Goal: Task Accomplishment & Management: Manage account settings

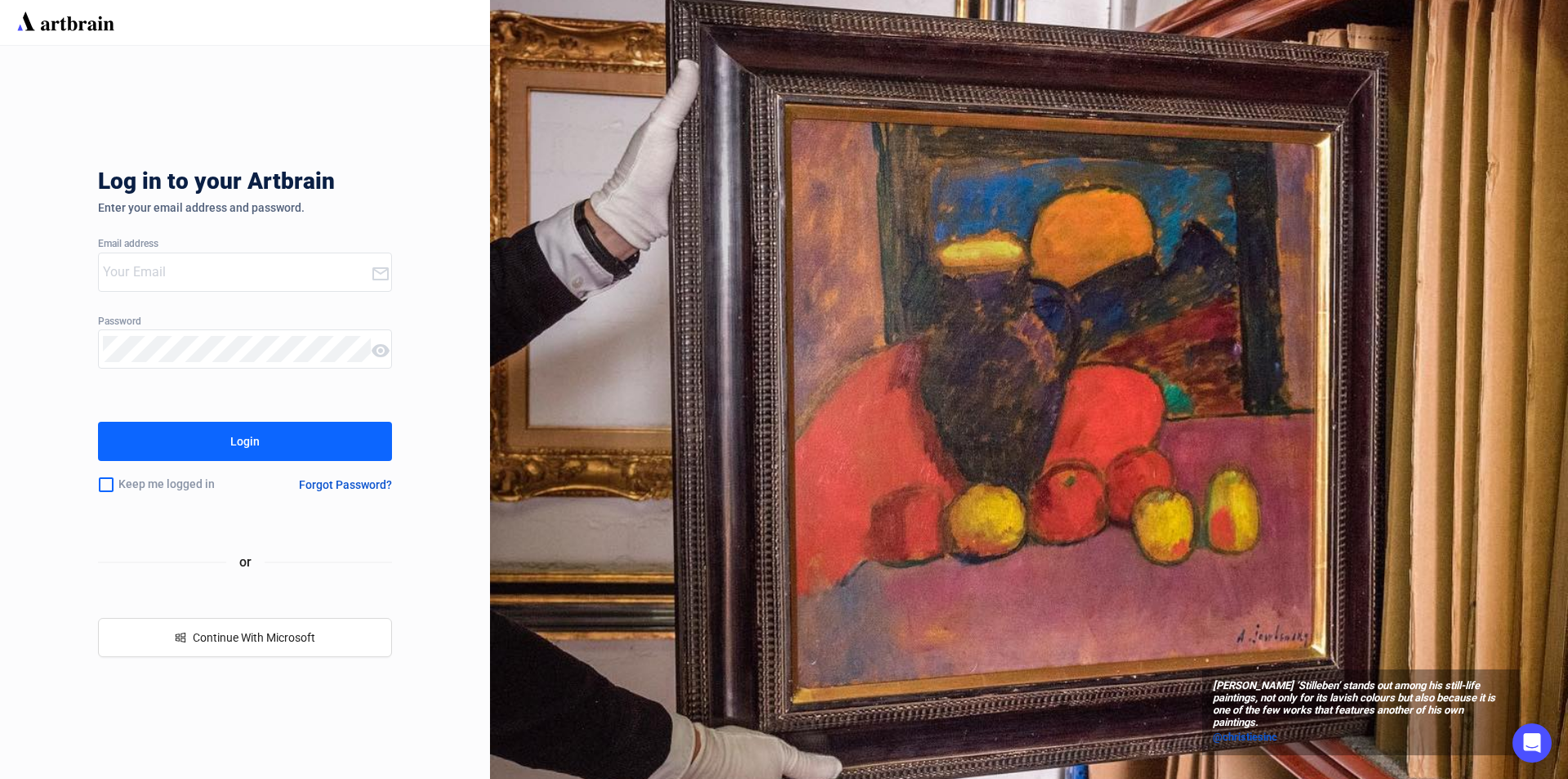
type input "[PERSON_NAME][EMAIL_ADDRESS][DOMAIN_NAME]"
click at [238, 441] on div "Login" at bounding box center [245, 440] width 29 height 26
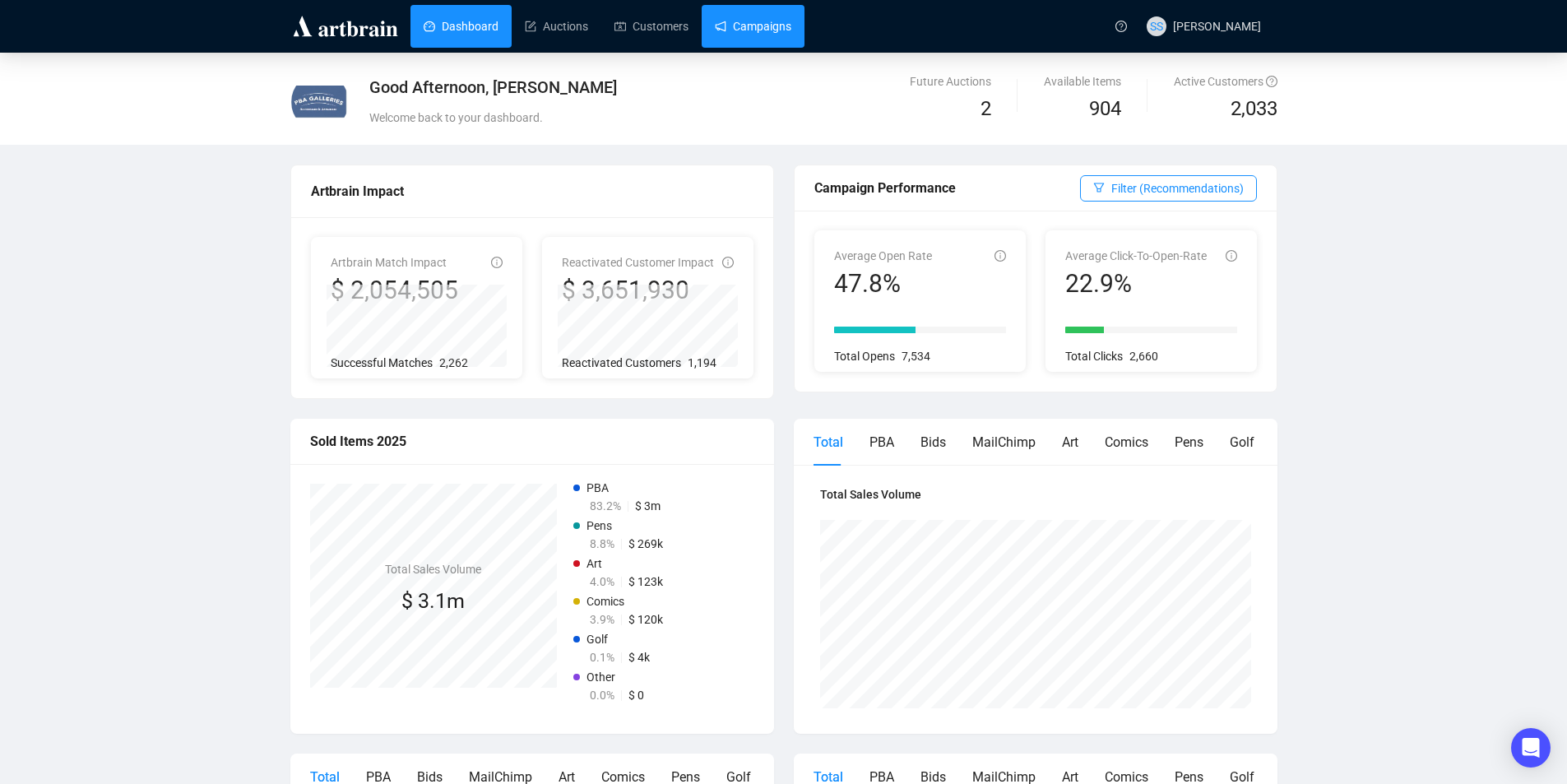
click at [746, 31] on link "Campaigns" at bounding box center [753, 26] width 76 height 42
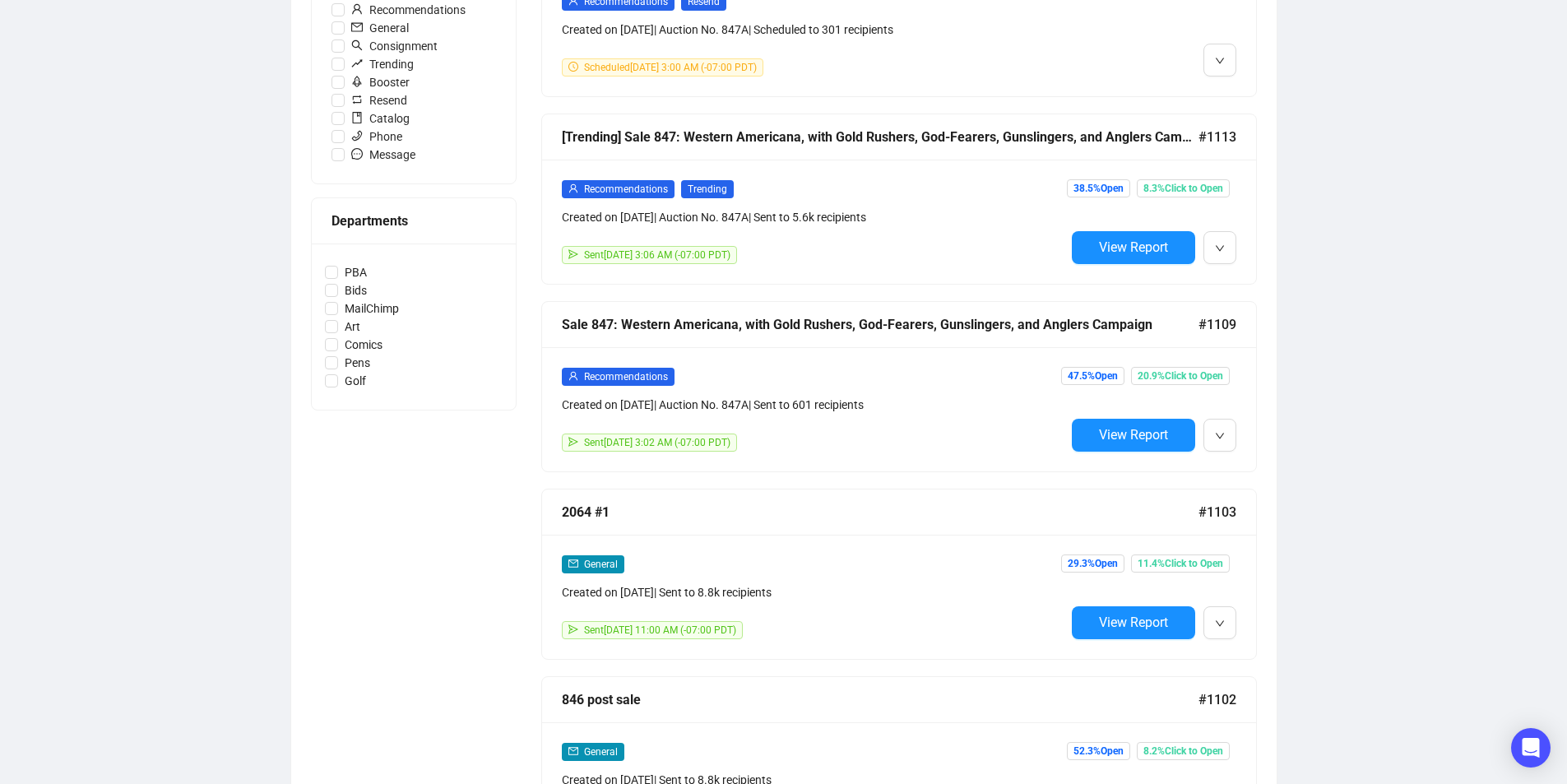
scroll to position [575, 0]
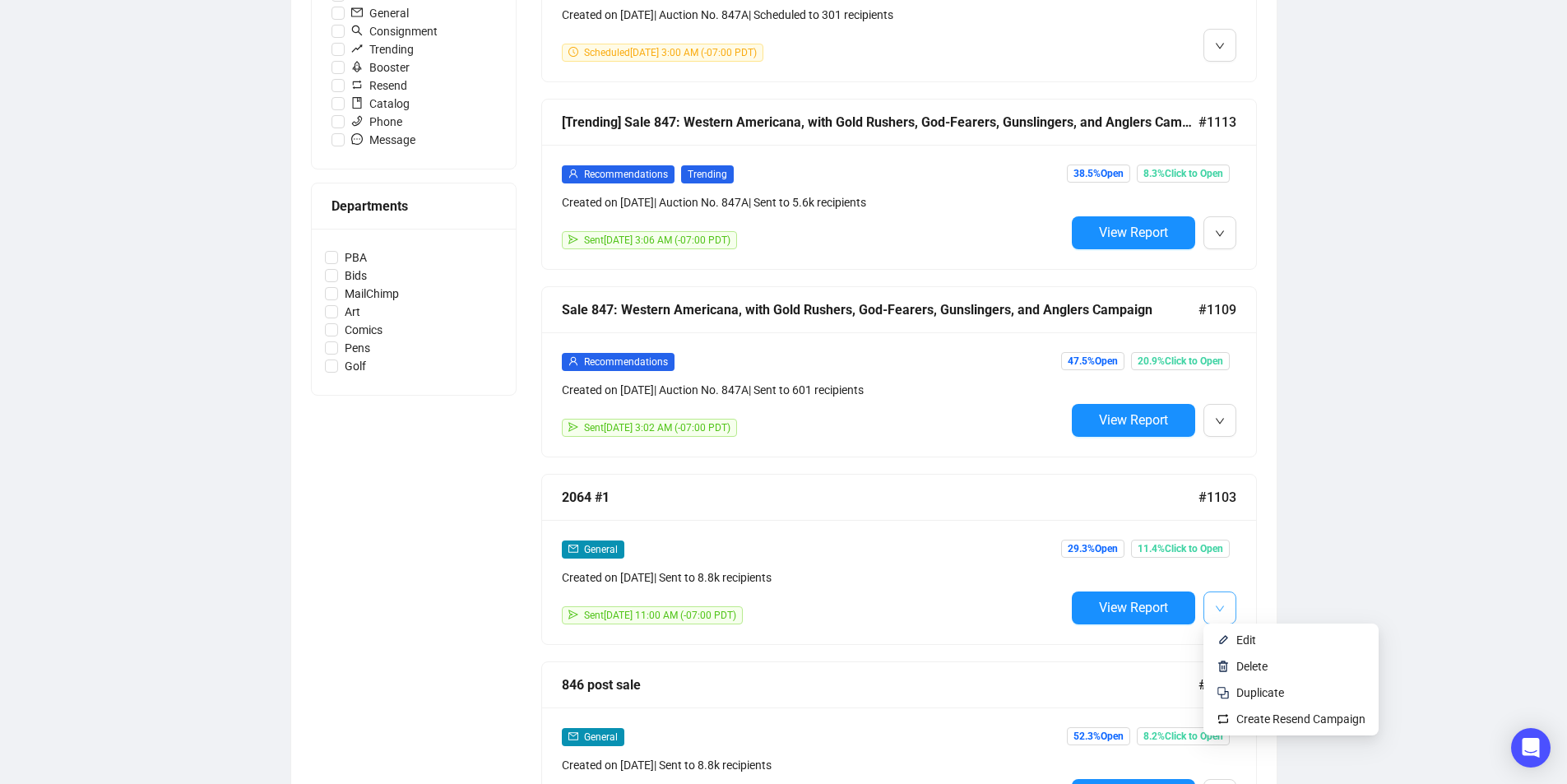
click at [1219, 597] on span "button" at bounding box center [1220, 607] width 10 height 20
click at [1242, 640] on span "Edit" at bounding box center [1246, 640] width 20 height 14
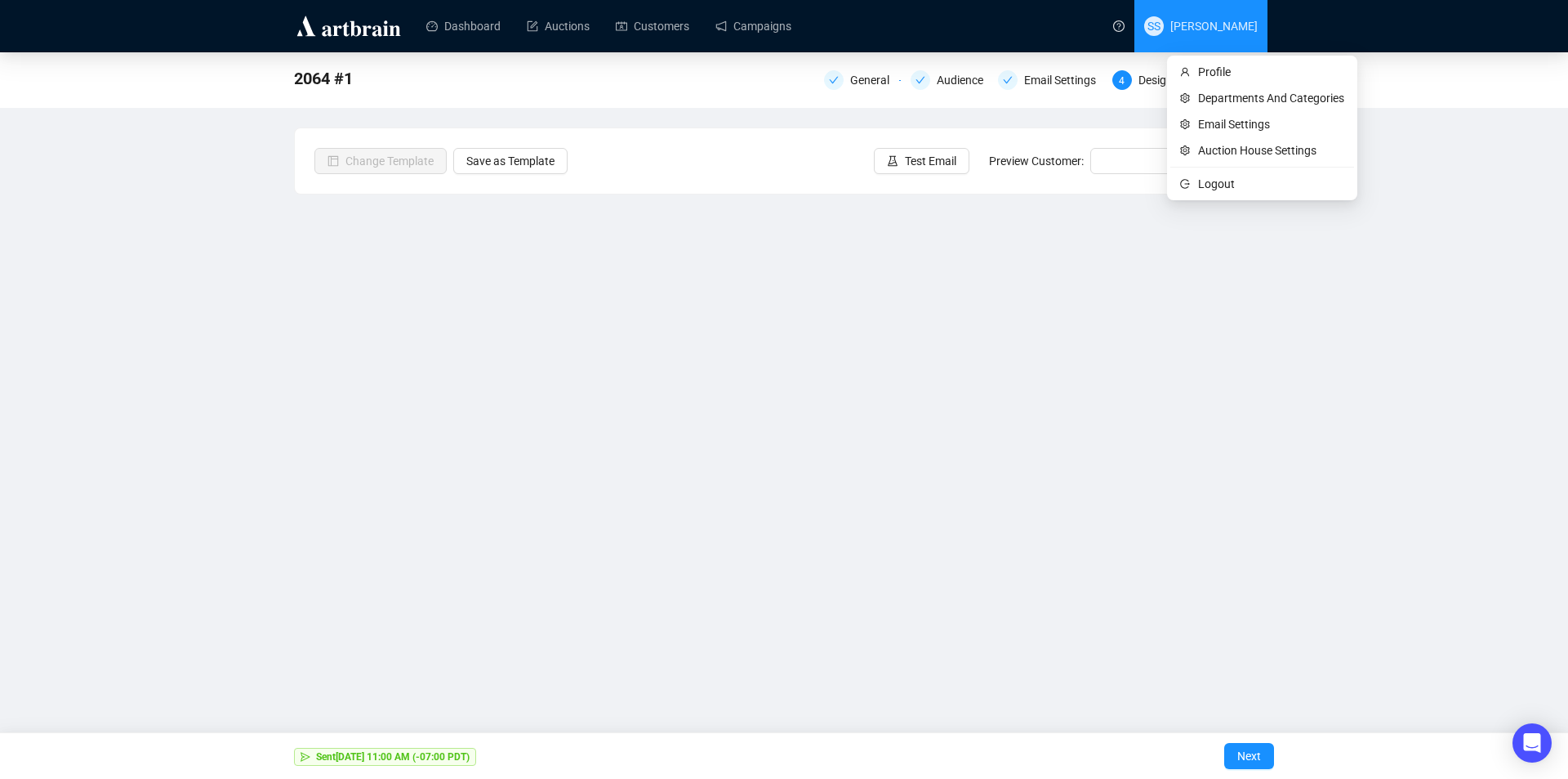
click at [1235, 28] on span "[PERSON_NAME]" at bounding box center [1214, 26] width 88 height 13
click at [1220, 182] on span "Logout" at bounding box center [1271, 184] width 146 height 18
